Goal: Information Seeking & Learning: Learn about a topic

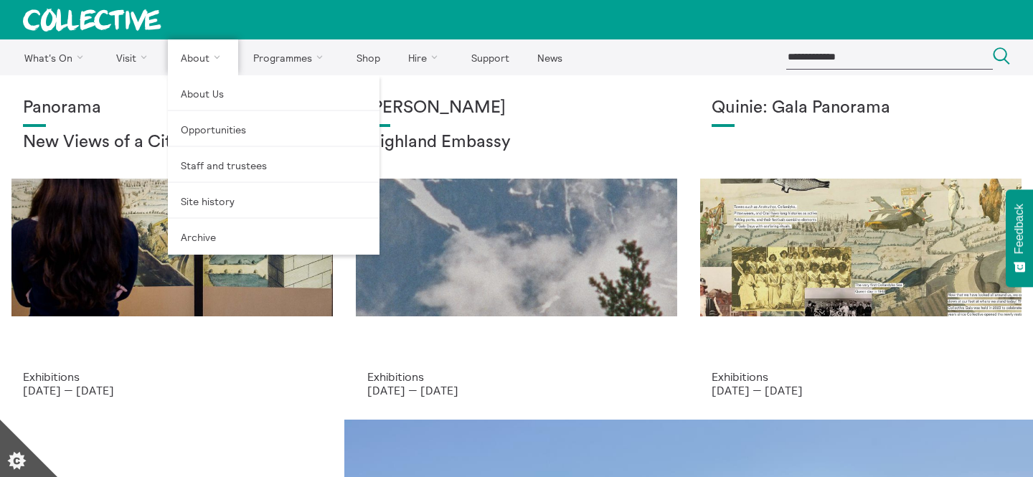
click at [189, 64] on link "About" at bounding box center [203, 57] width 70 height 36
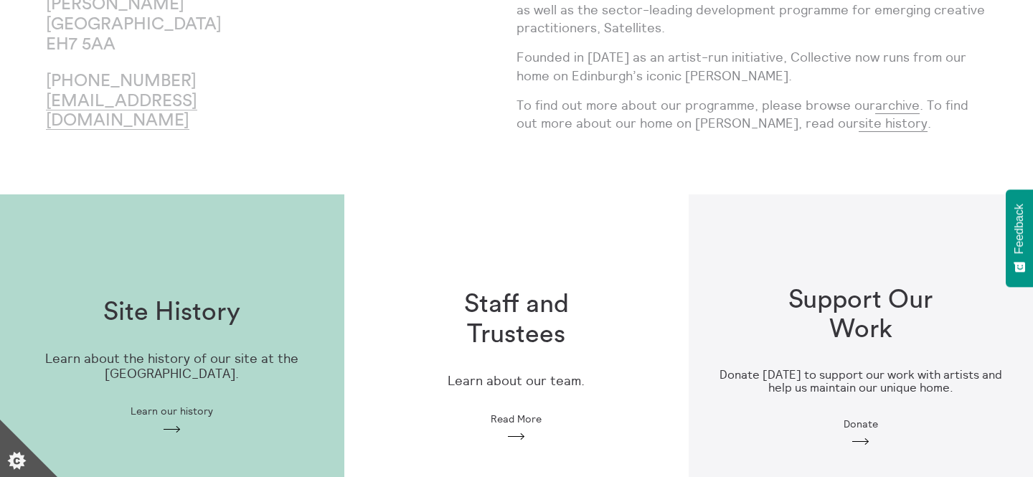
scroll to position [400, 0]
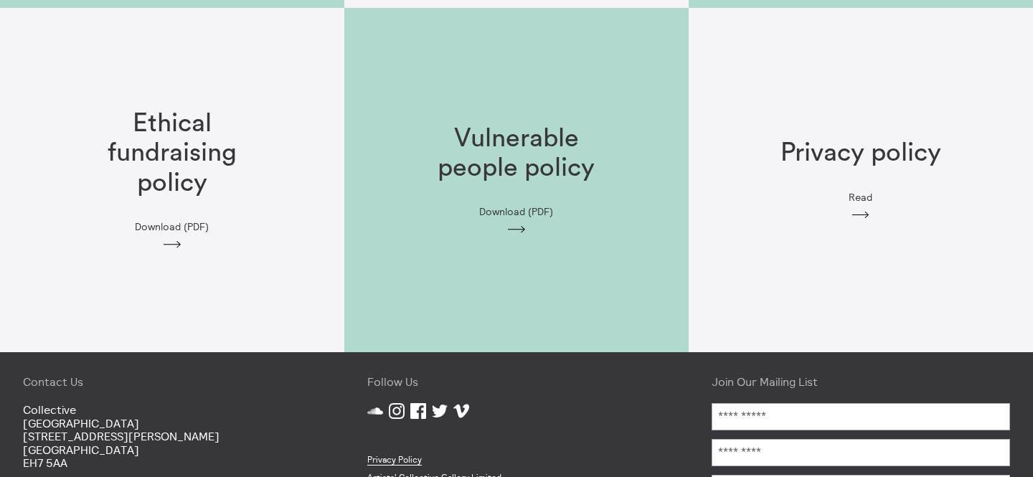
scroll to position [2456, 0]
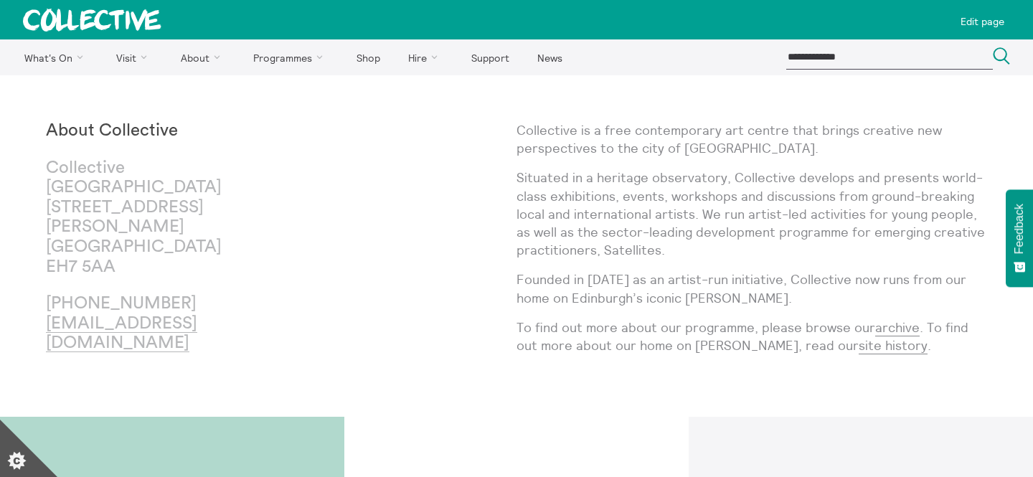
click at [642, 142] on p "Collective is a free contemporary art centre that brings creative new perspecti…" at bounding box center [752, 139] width 471 height 36
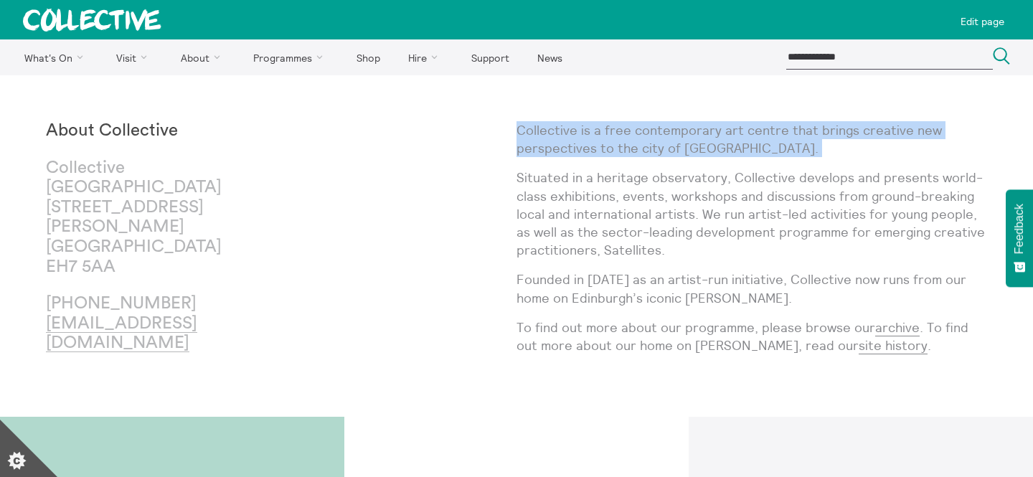
click at [642, 142] on p "Collective is a free contemporary art centre that brings creative new perspecti…" at bounding box center [752, 139] width 471 height 36
click at [598, 228] on p "Situated in a heritage observatory, Collective develops and presents world-clas…" at bounding box center [752, 214] width 471 height 90
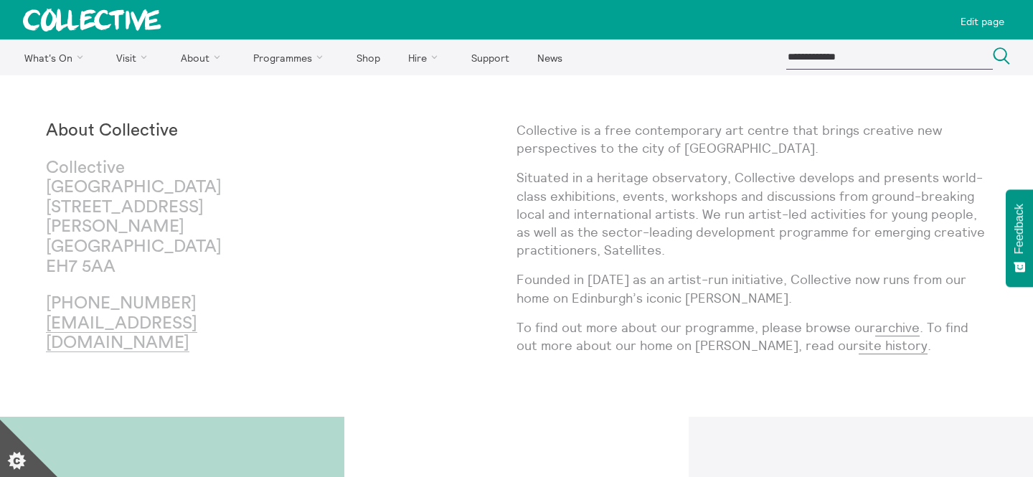
click at [598, 228] on p "Situated in a heritage observatory, Collective develops and presents world-clas…" at bounding box center [752, 214] width 471 height 90
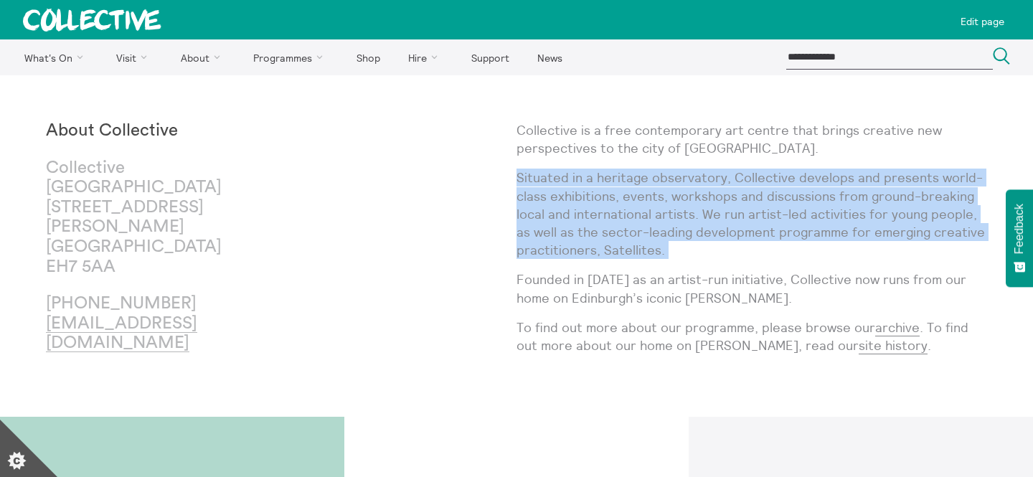
click at [568, 306] on p "Founded in [DATE] as an artist-run initiative, Collective now runs from our hom…" at bounding box center [752, 289] width 471 height 36
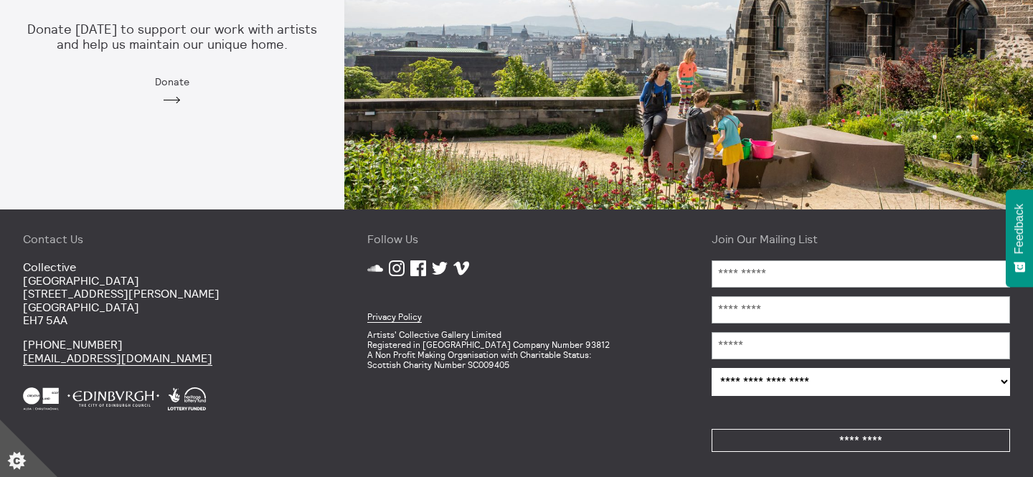
scroll to position [536, 0]
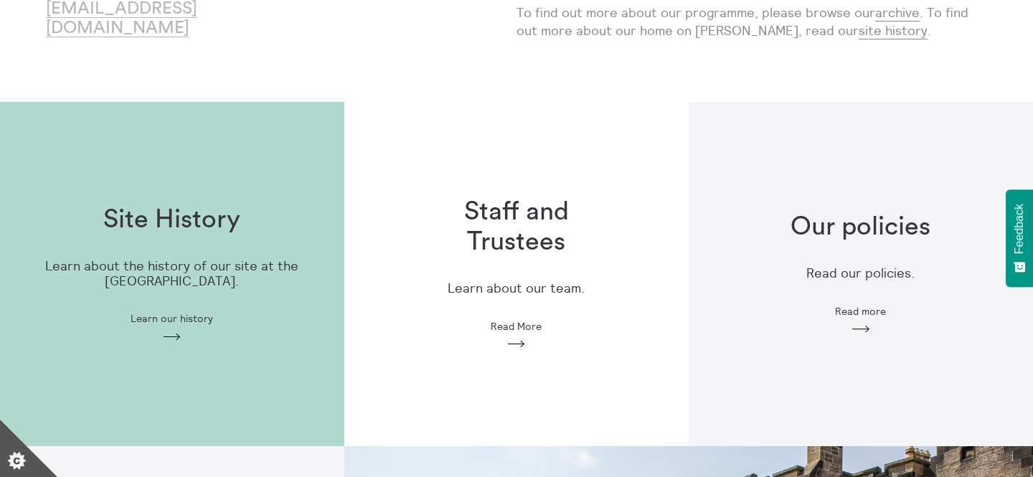
scroll to position [314, 0]
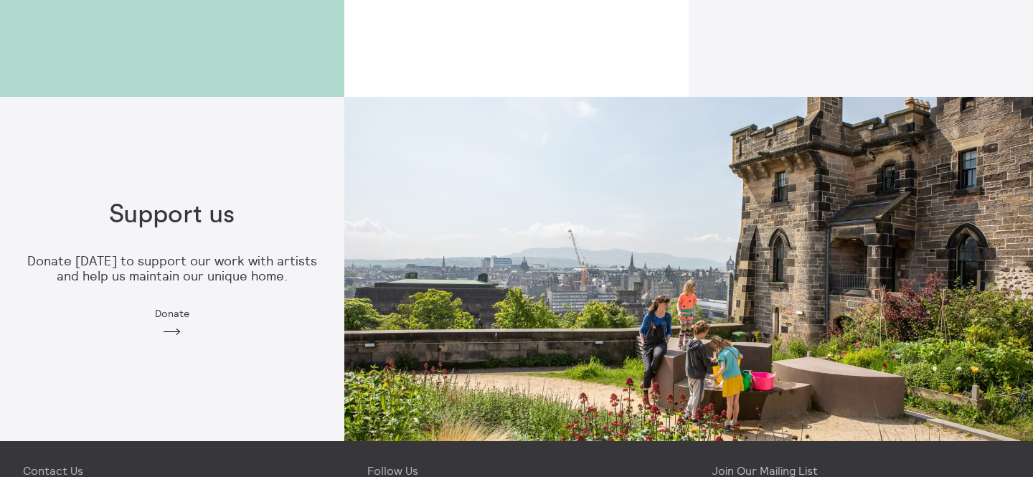
scroll to position [896, 0]
